Goal: Navigation & Orientation: Understand site structure

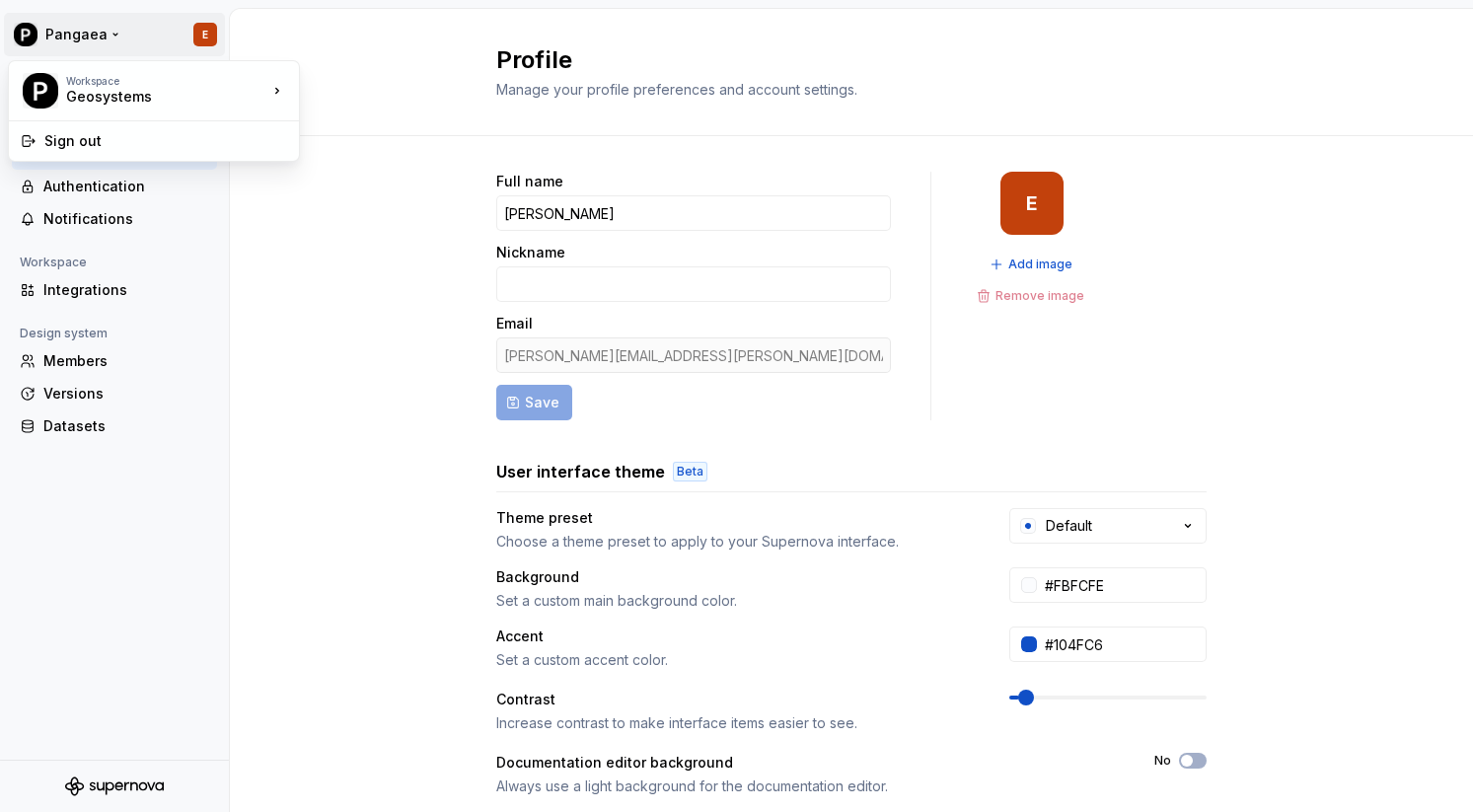
click at [94, 32] on html "Pangaea E Back Account Profile Authentication Notifications Workspace Integrati…" at bounding box center [736, 406] width 1473 height 812
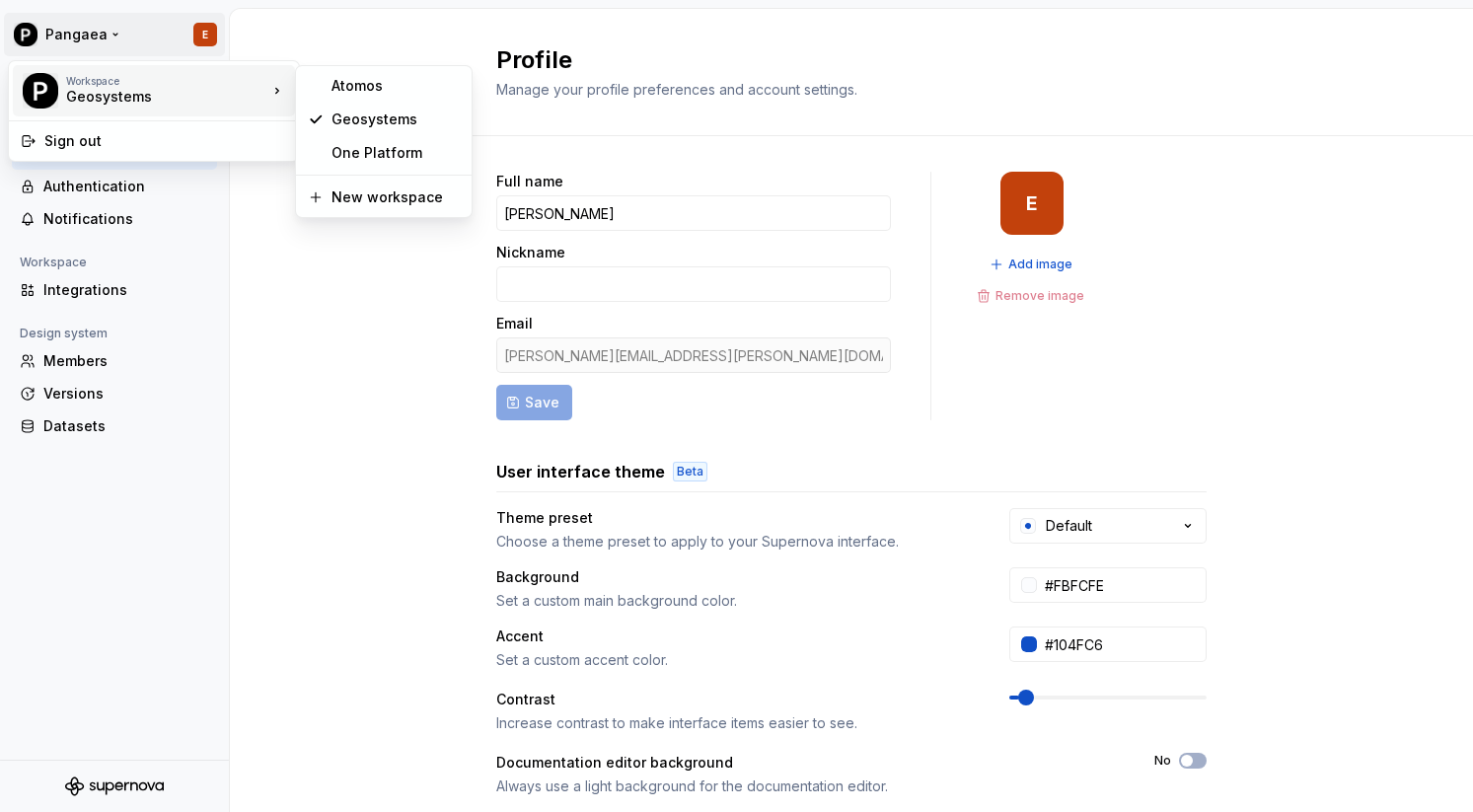
click at [111, 94] on div "Geosystems" at bounding box center [150, 97] width 168 height 20
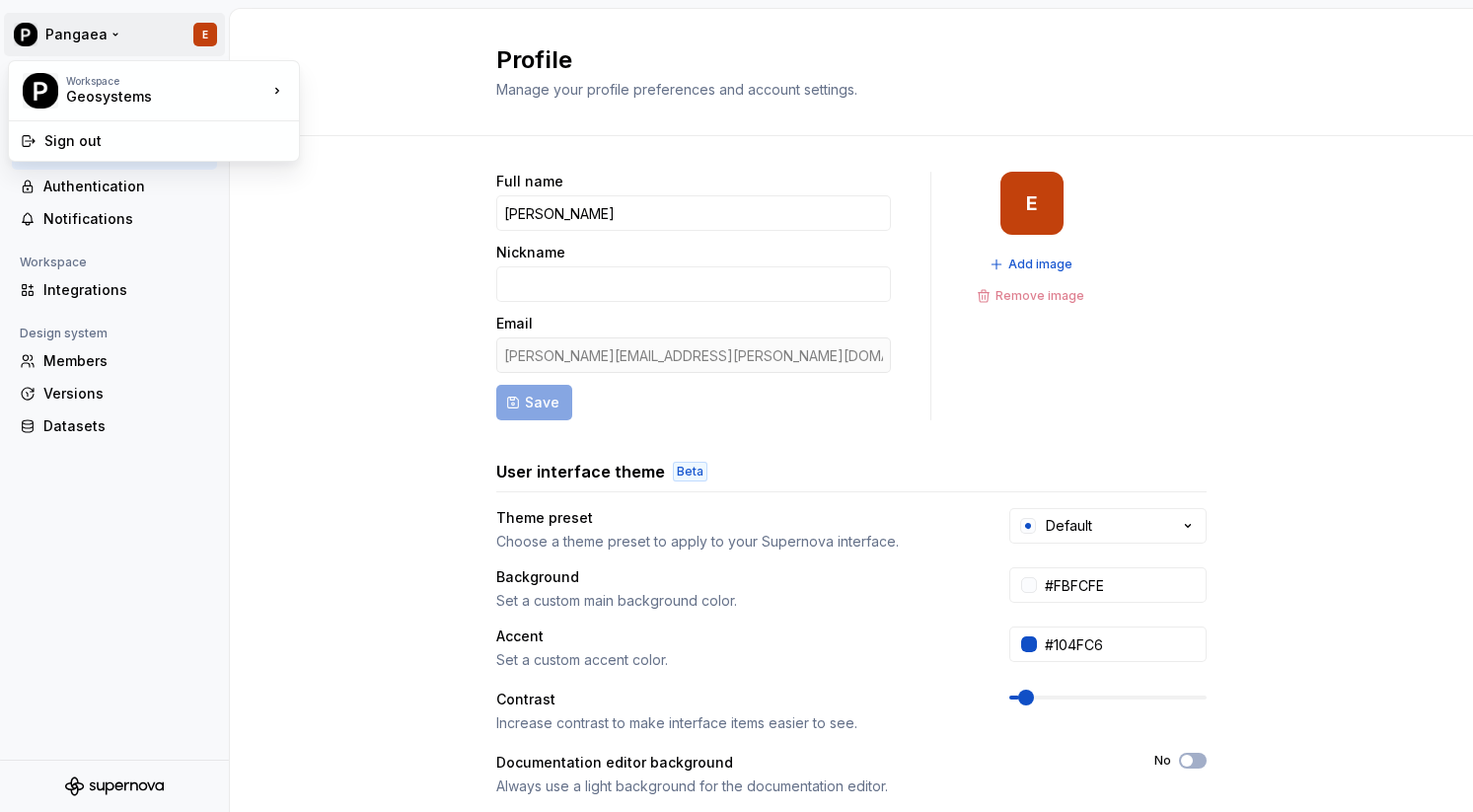
click at [47, 38] on html "Pangaea E Back Account Profile Authentication Notifications Workspace Integrati…" at bounding box center [736, 406] width 1473 height 812
click at [113, 33] on html "Pangaea E Back Account Profile Authentication Notifications Workspace Integrati…" at bounding box center [736, 406] width 1473 height 812
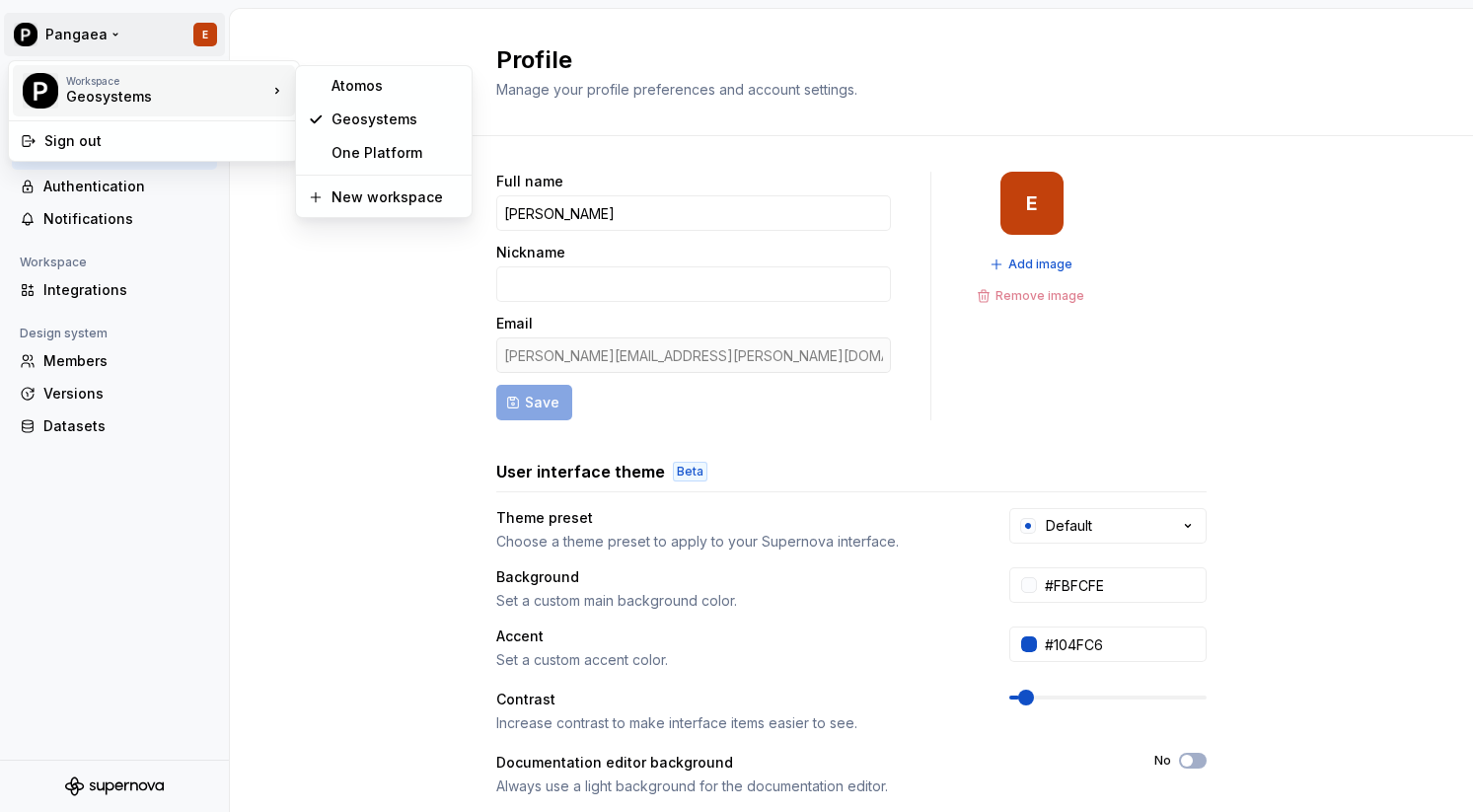
click at [96, 94] on div "Geosystems" at bounding box center [150, 97] width 168 height 20
click at [326, 88] on div "Atomos" at bounding box center [384, 86] width 168 height 32
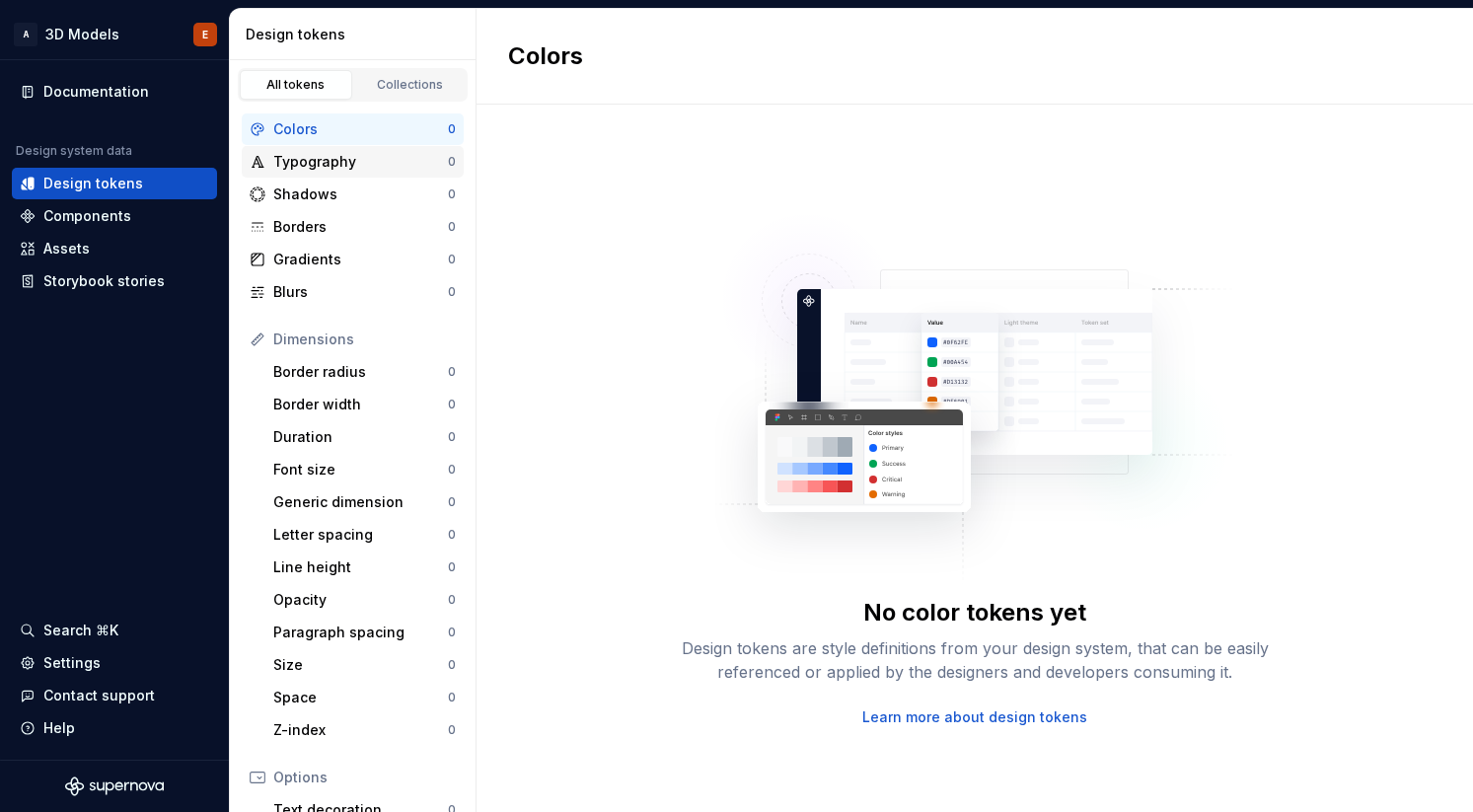
click at [351, 162] on div "Typography" at bounding box center [361, 162] width 175 height 20
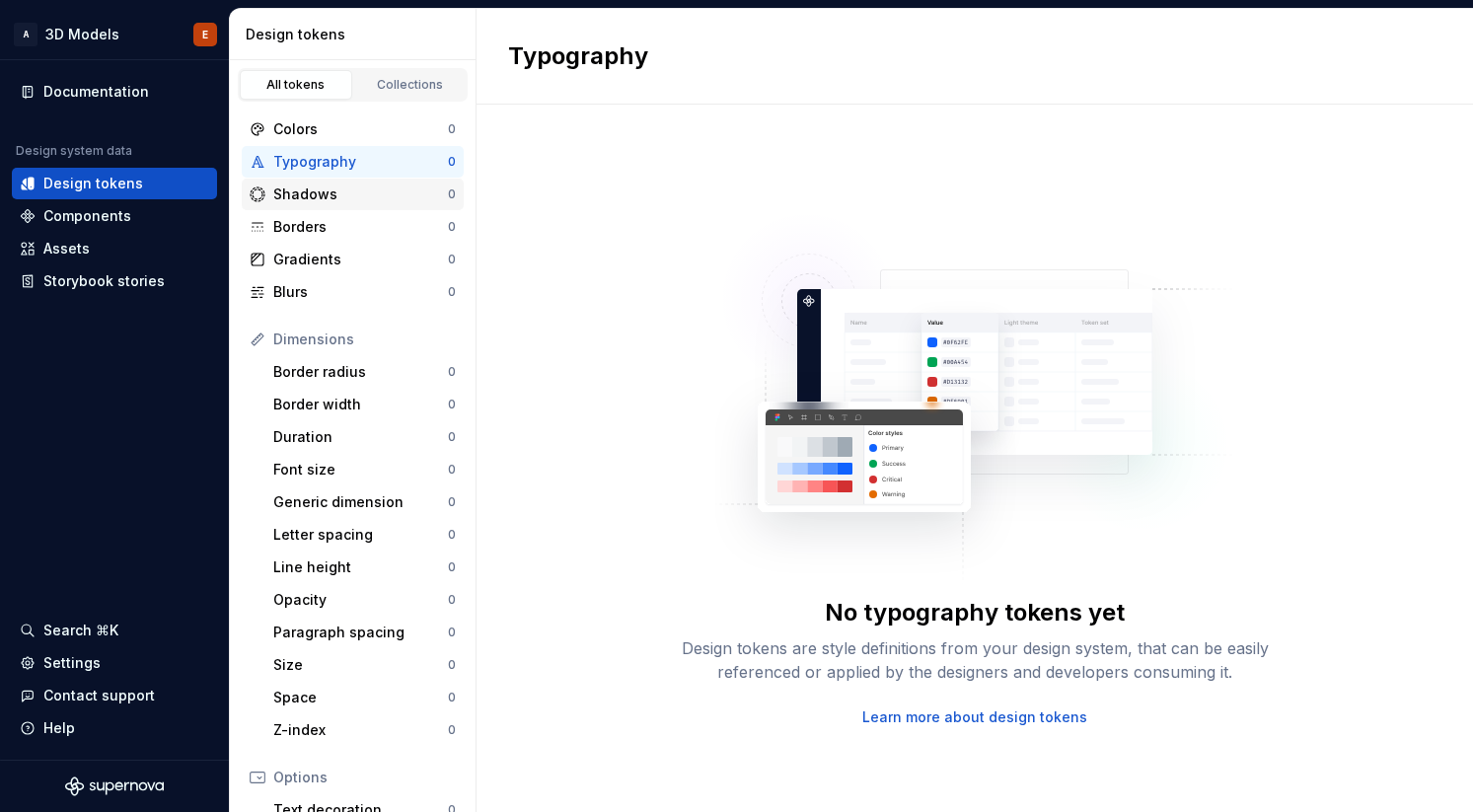
click at [361, 197] on div "Shadows" at bounding box center [361, 195] width 175 height 20
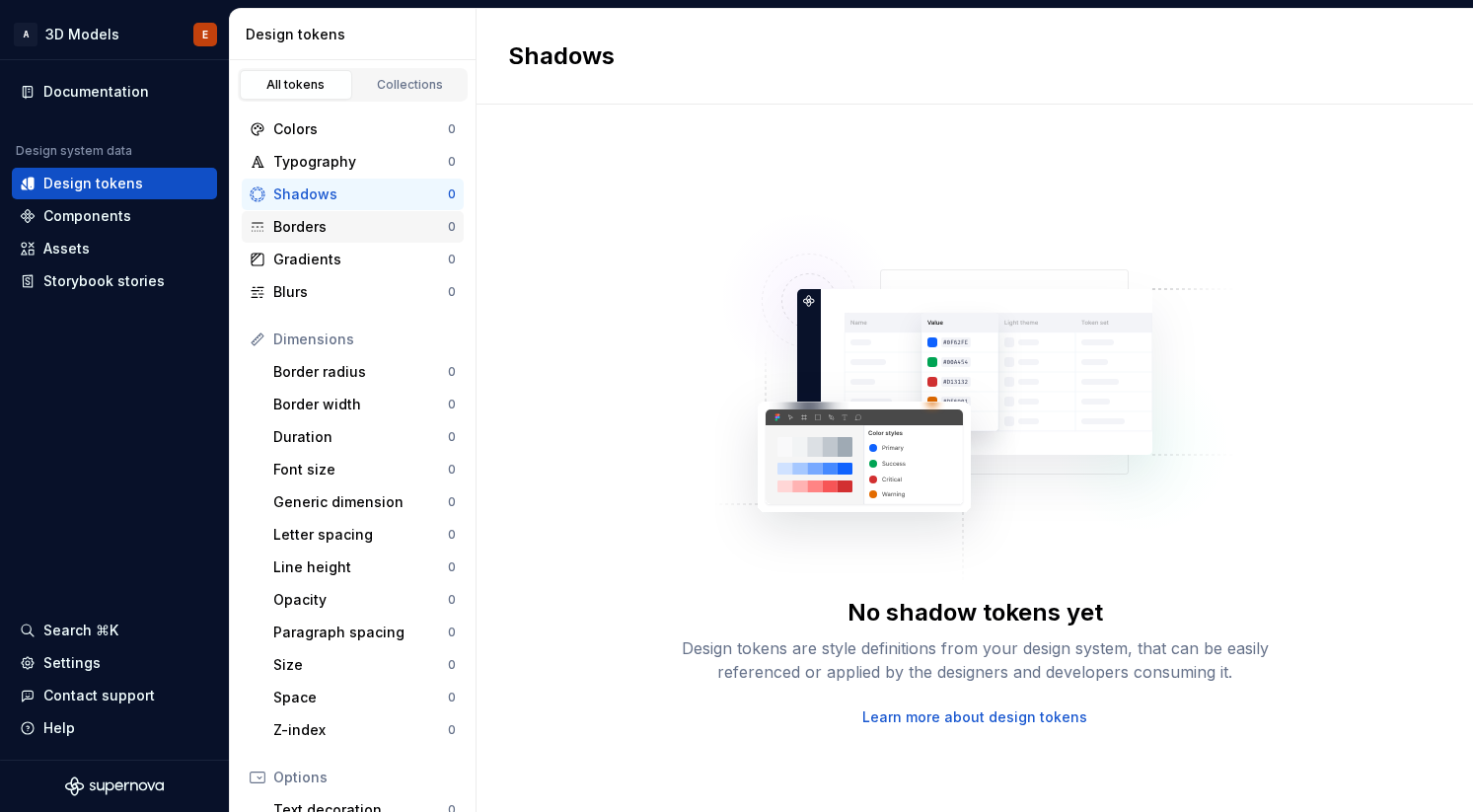
click at [358, 217] on div "Borders" at bounding box center [361, 227] width 175 height 20
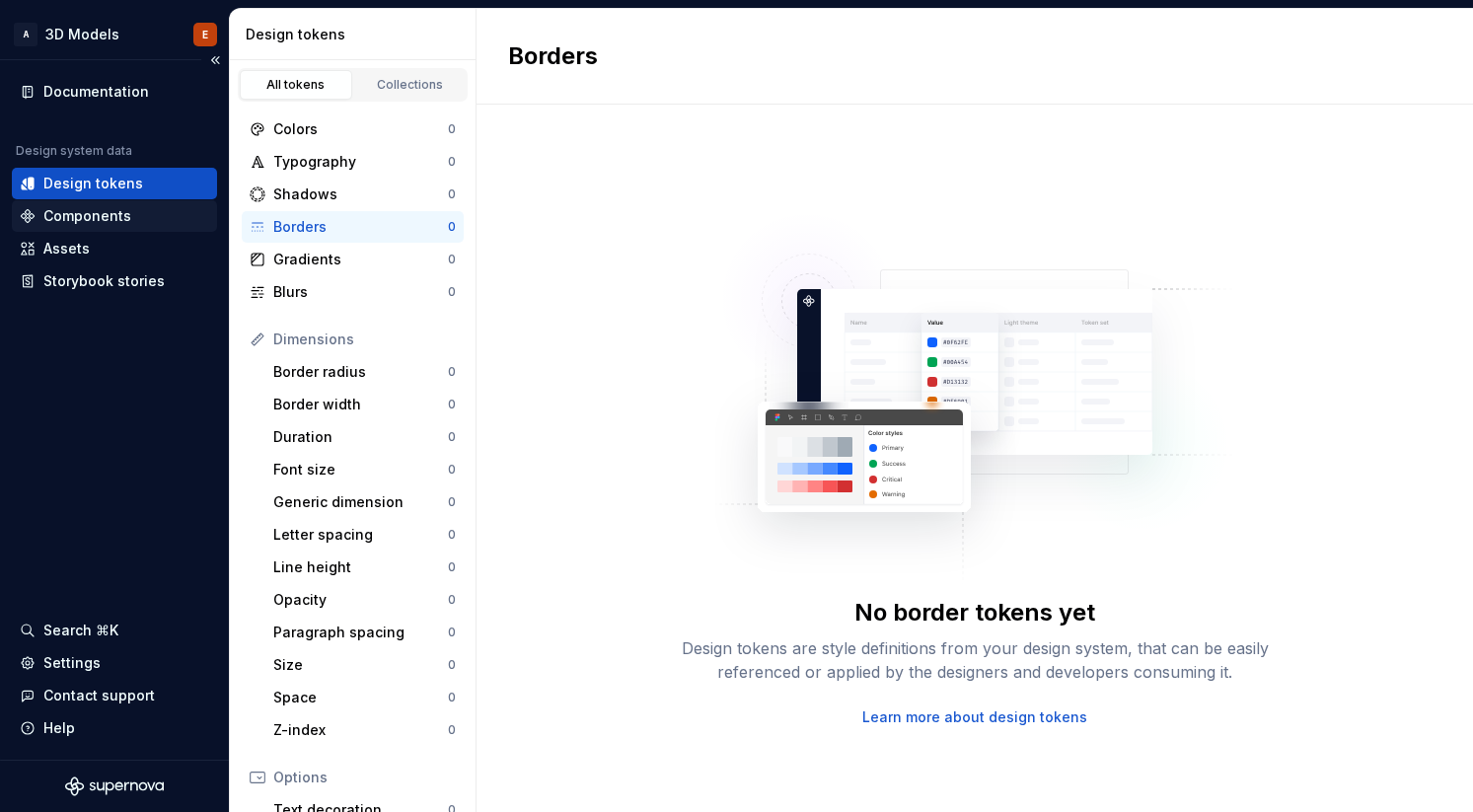
click at [78, 216] on div "Components" at bounding box center [87, 216] width 88 height 20
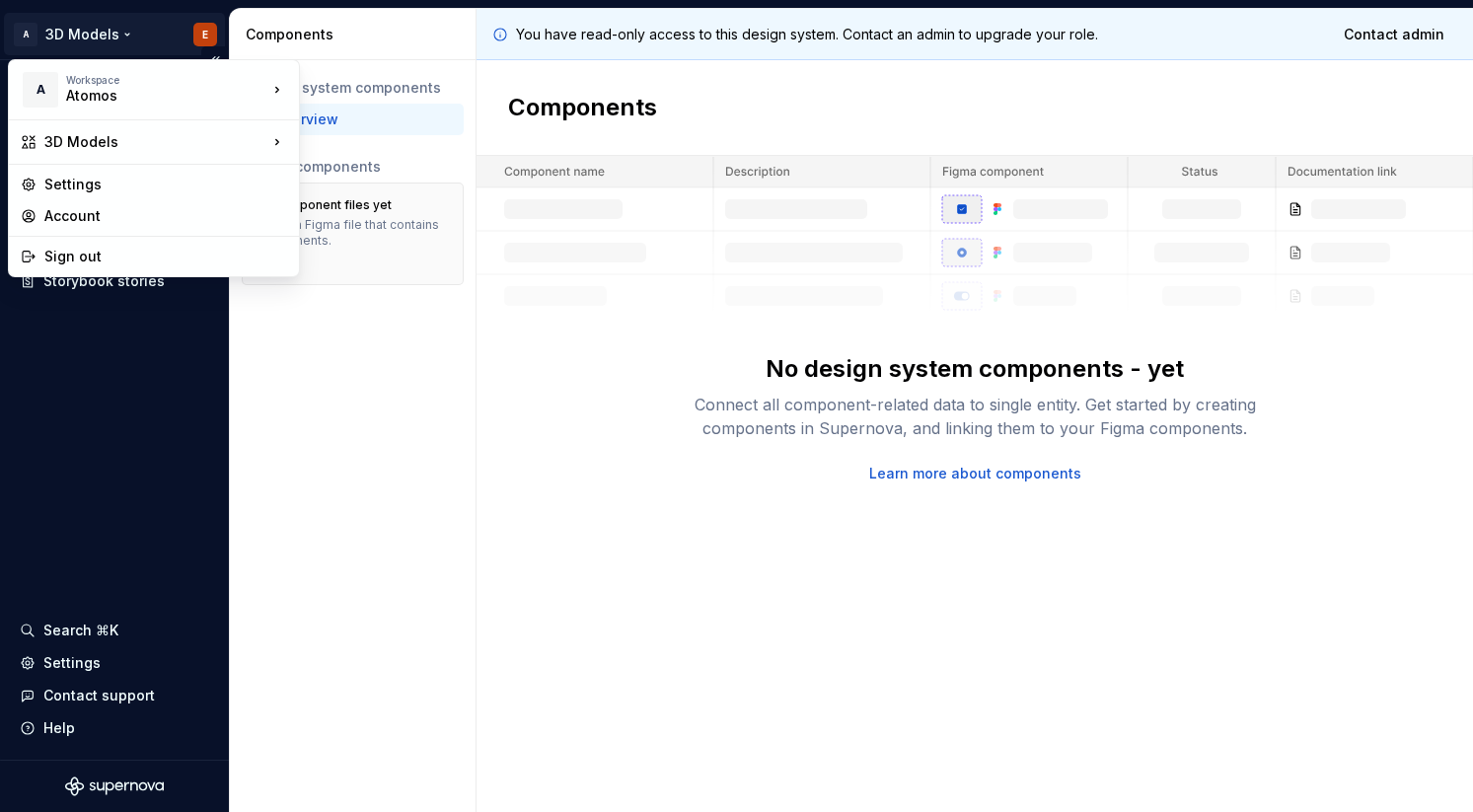
click at [85, 41] on html "A 3D Models E Documentation Design system data Design tokens Components Assets …" at bounding box center [736, 406] width 1473 height 812
